Goal: Find contact information: Find contact information

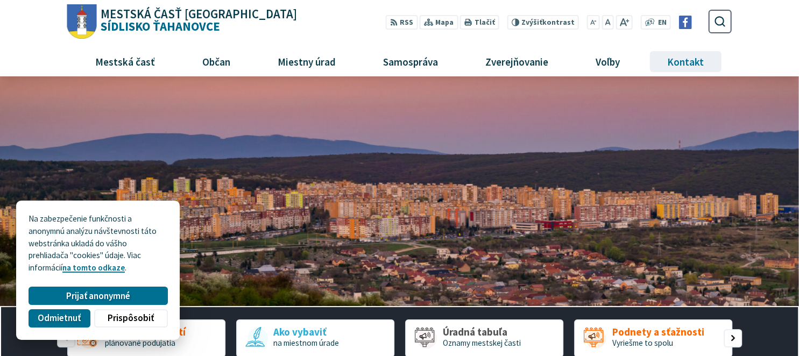
click at [691, 63] on span "Kontakt" at bounding box center [685, 61] width 45 height 29
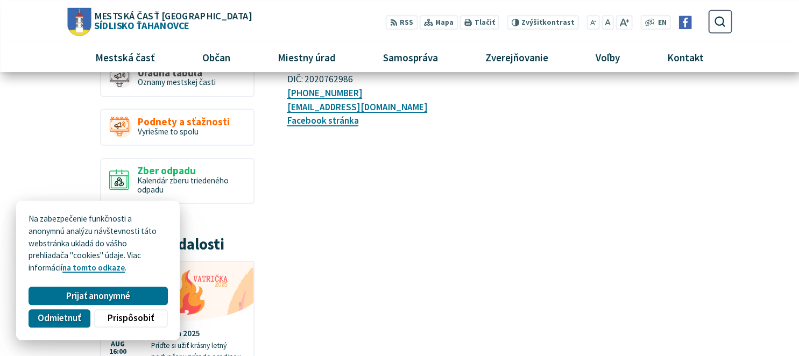
scroll to position [230, 0]
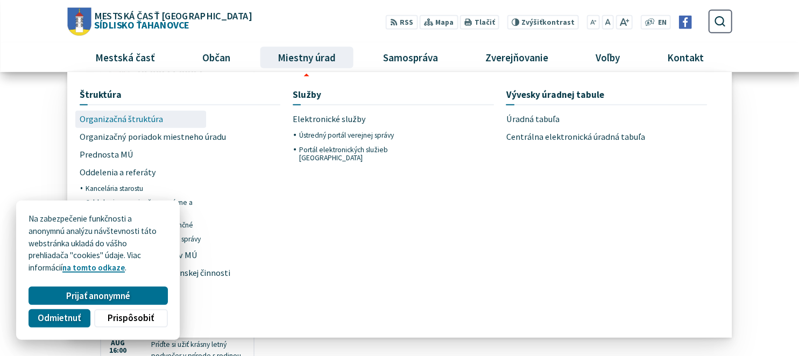
click at [107, 123] on span "Organizačná štruktúra" at bounding box center [121, 120] width 83 height 18
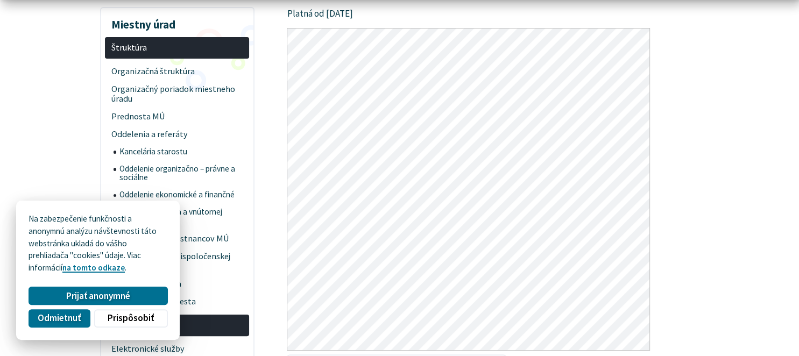
scroll to position [183, 0]
click at [151, 122] on span "Prednosta MÚ" at bounding box center [177, 116] width 132 height 18
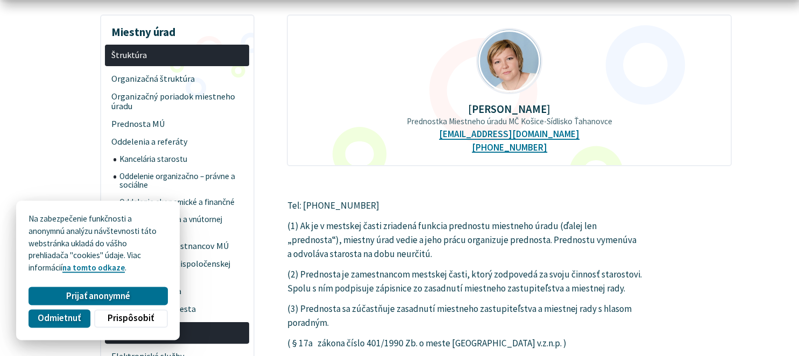
scroll to position [178, 0]
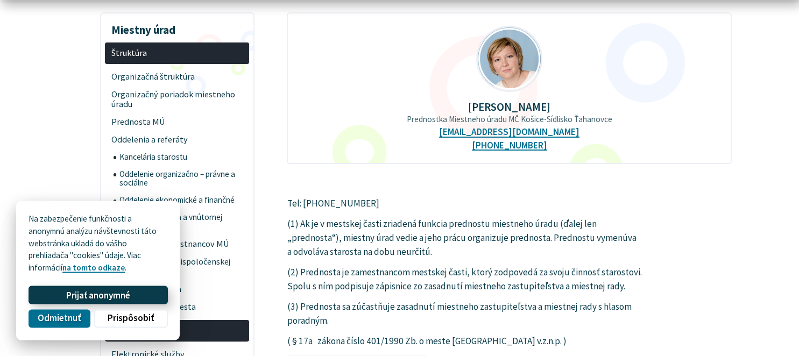
click at [94, 299] on span "Prijať anonymné" at bounding box center [98, 294] width 64 height 11
